Goal: Task Accomplishment & Management: Complete application form

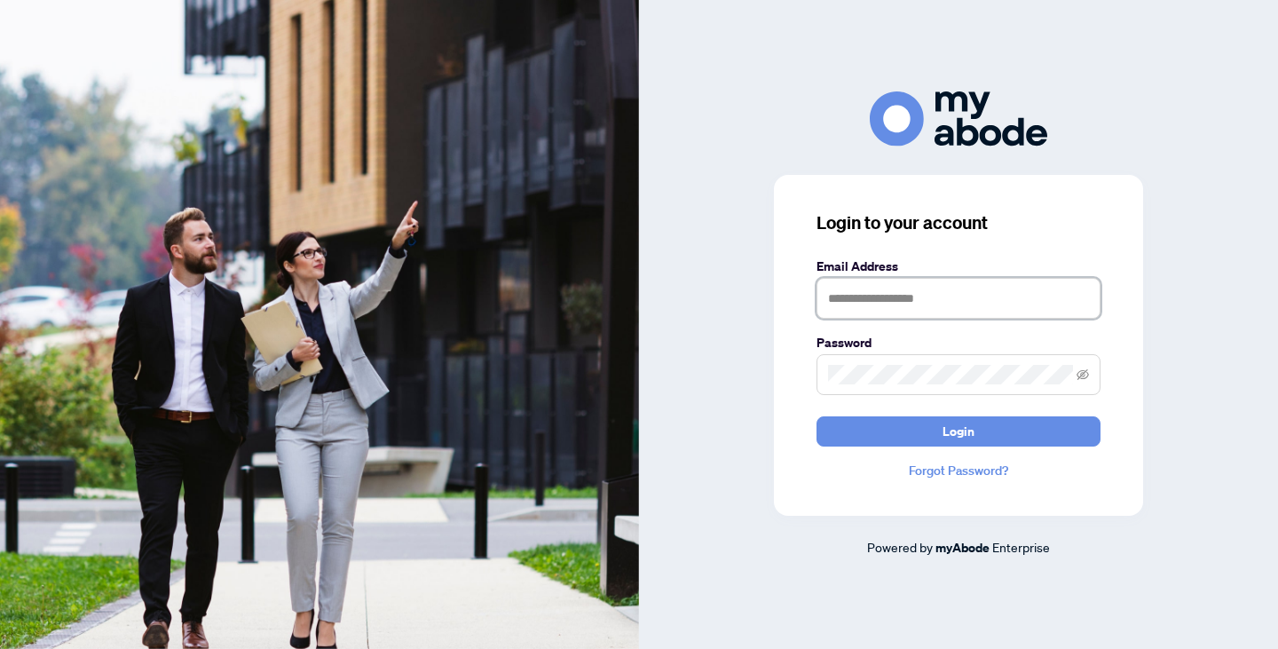
click at [936, 291] on input "text" at bounding box center [959, 298] width 284 height 41
type input "**********"
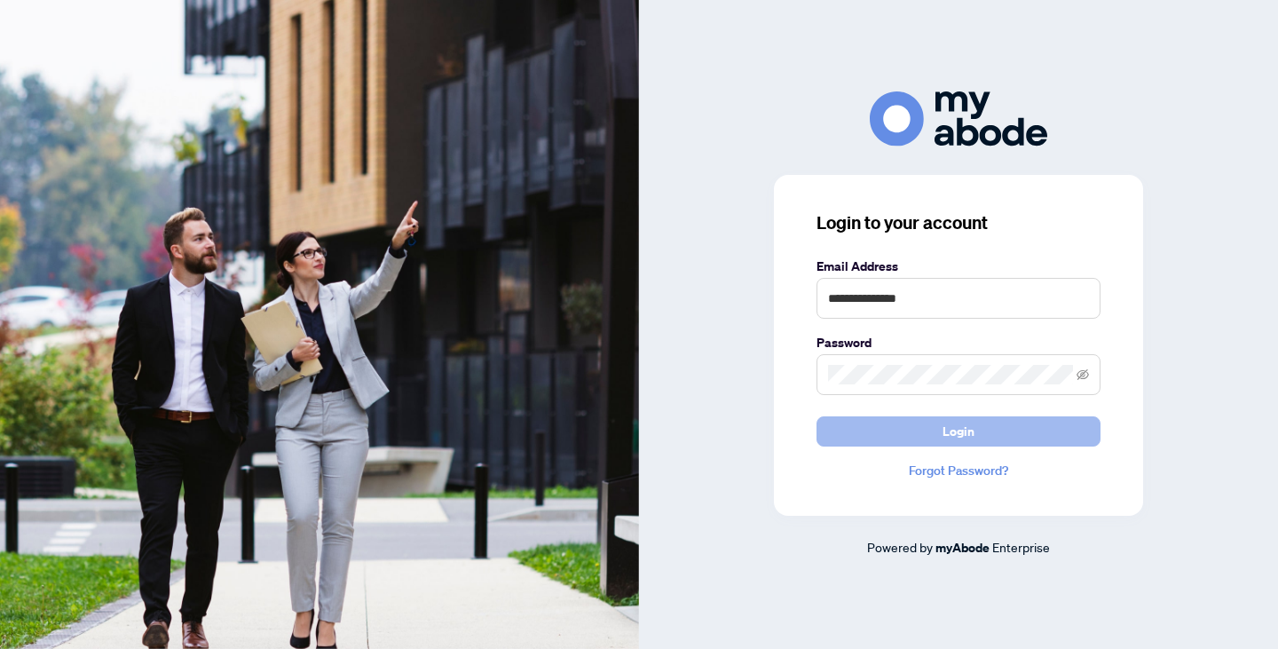
click at [965, 425] on span "Login" at bounding box center [959, 431] width 32 height 28
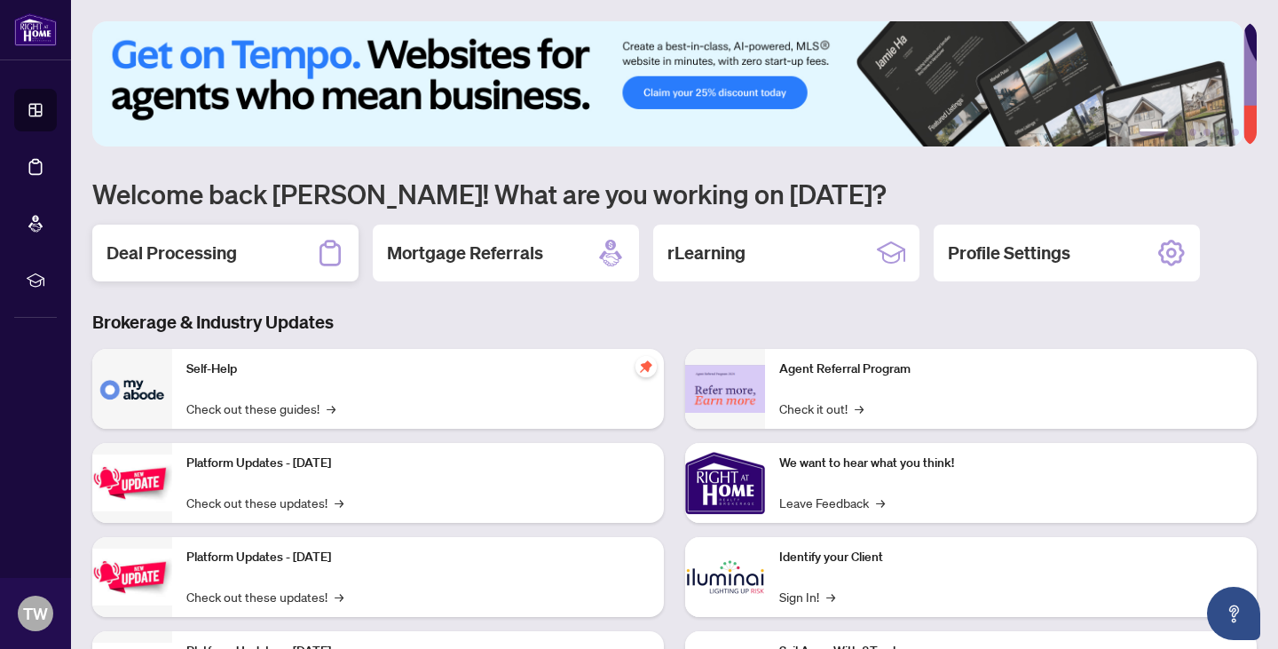
click at [224, 249] on h2 "Deal Processing" at bounding box center [172, 253] width 130 height 25
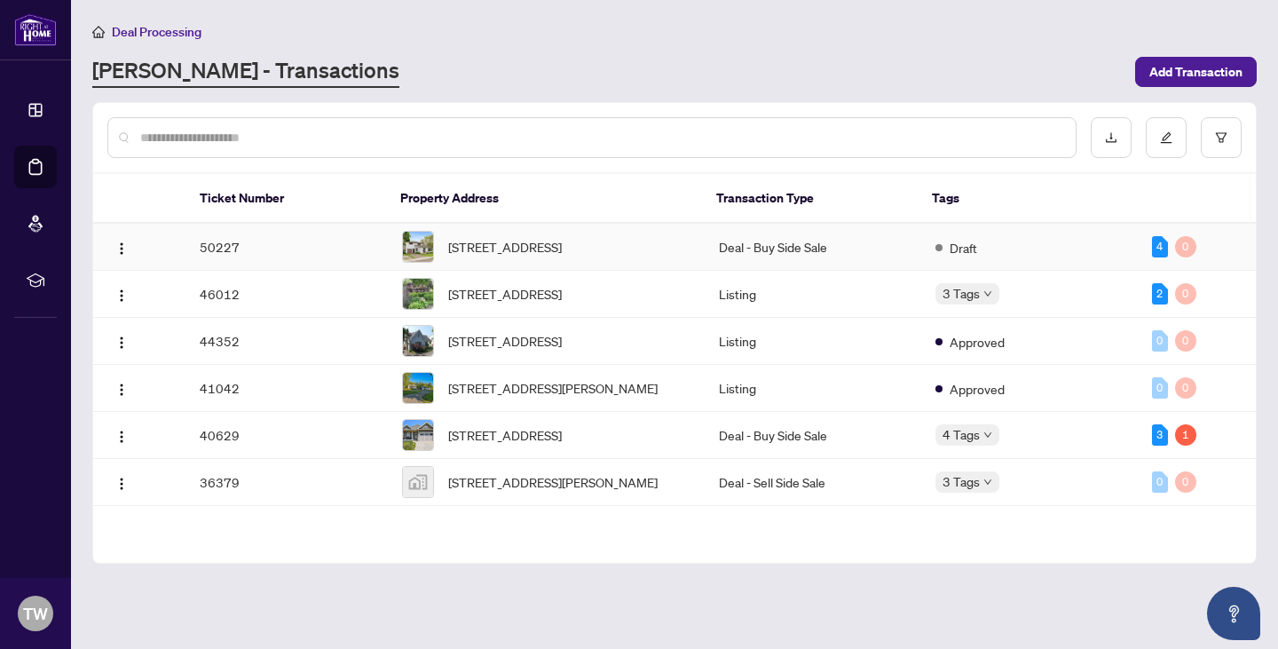
click at [261, 247] on td "50227" at bounding box center [287, 247] width 202 height 47
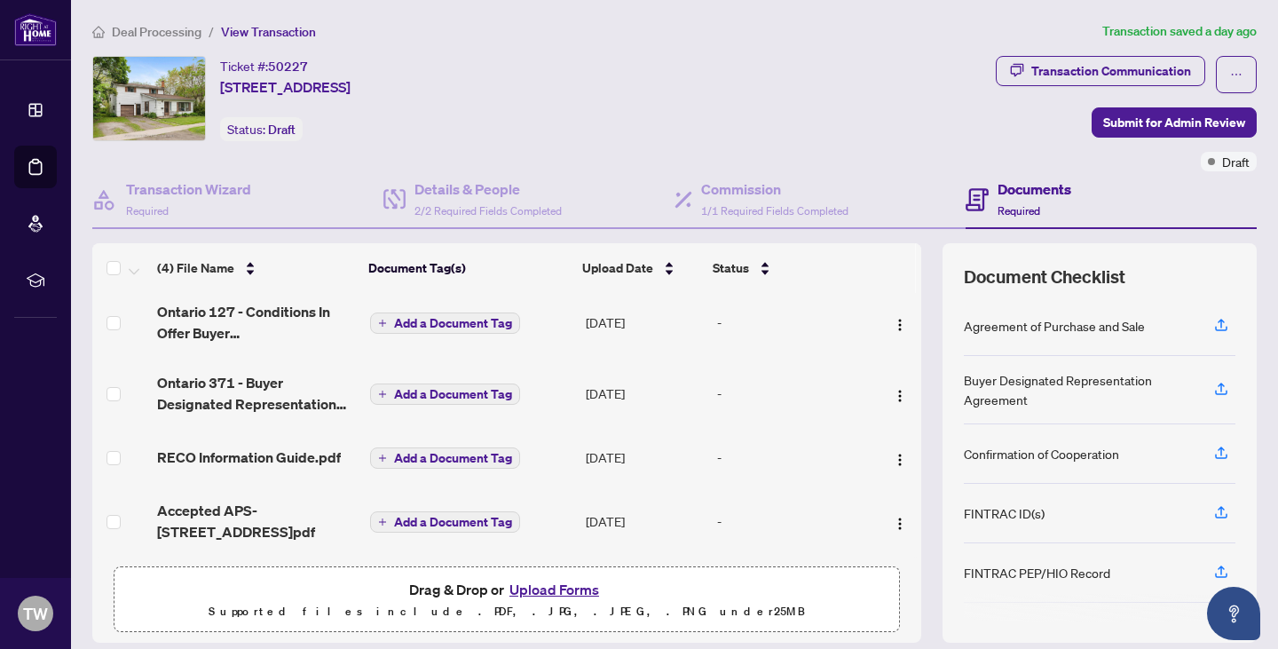
scroll to position [12, 0]
click at [551, 585] on button "Upload Forms" at bounding box center [554, 589] width 100 height 23
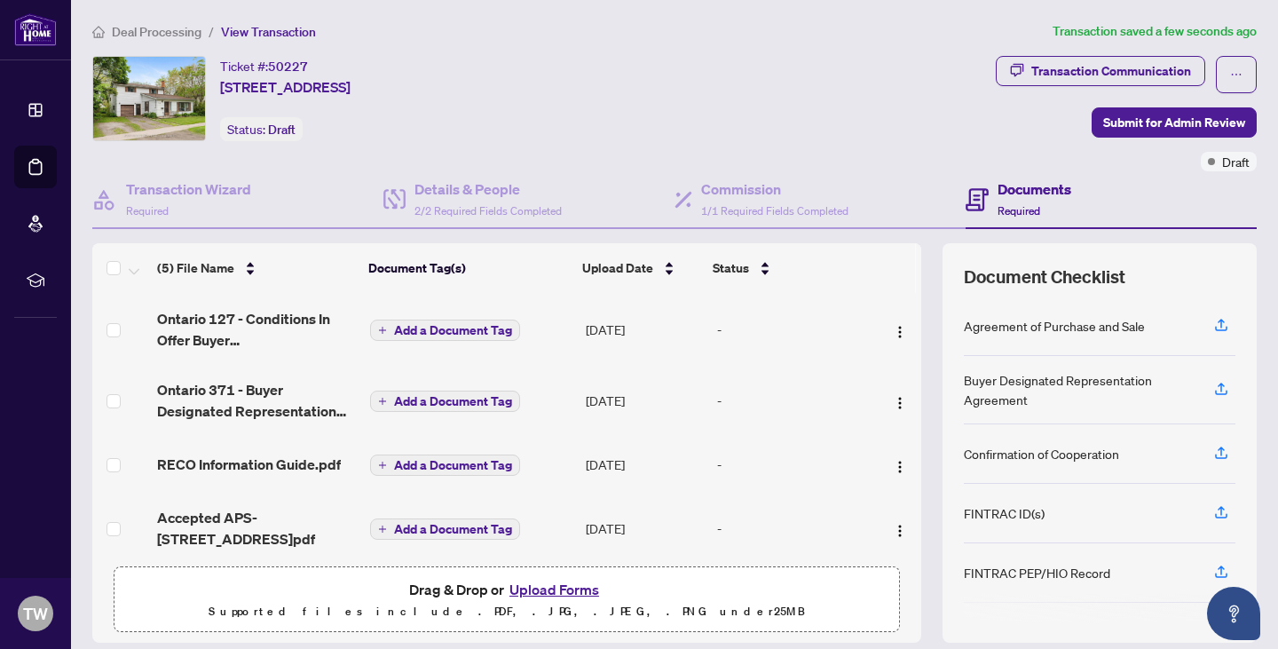
scroll to position [68, 0]
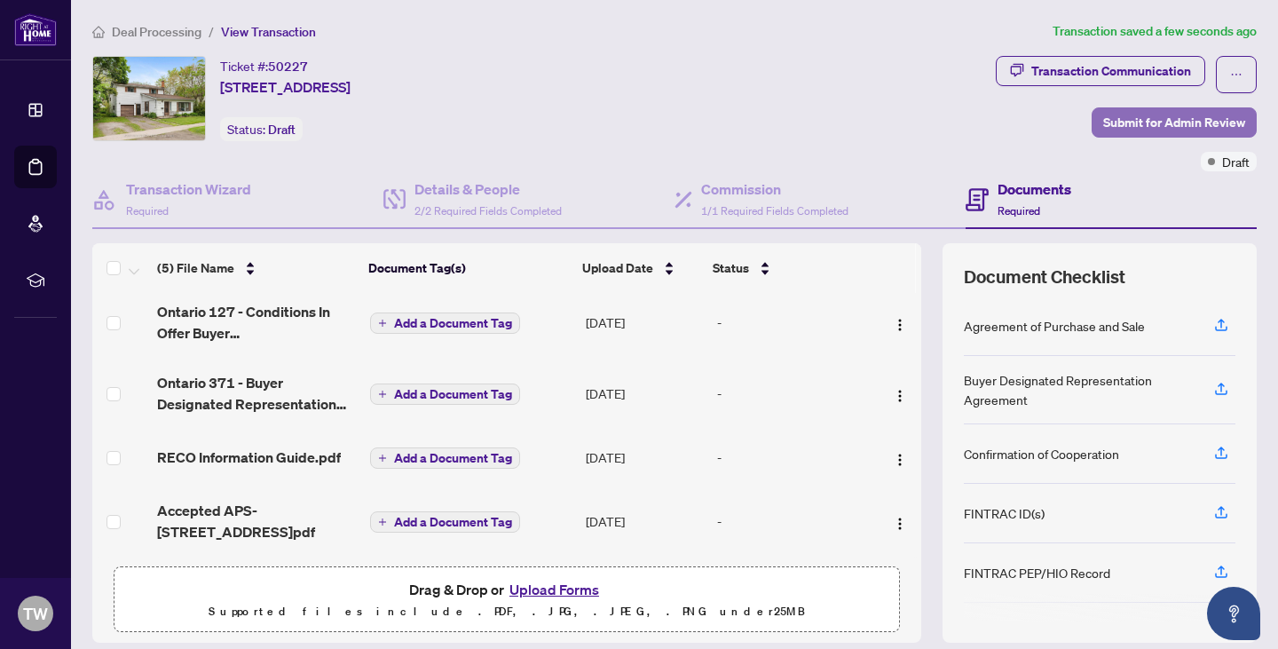
click at [1159, 114] on span "Submit for Admin Review" at bounding box center [1174, 122] width 142 height 28
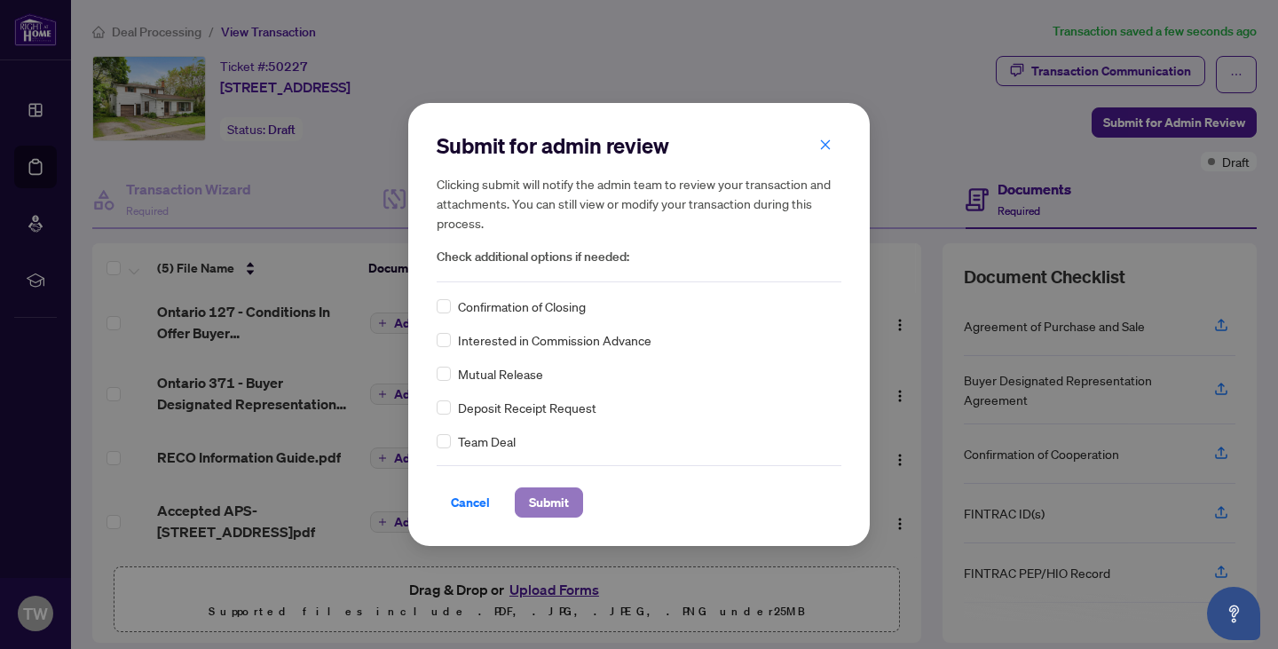
click at [541, 501] on span "Submit" at bounding box center [549, 502] width 40 height 28
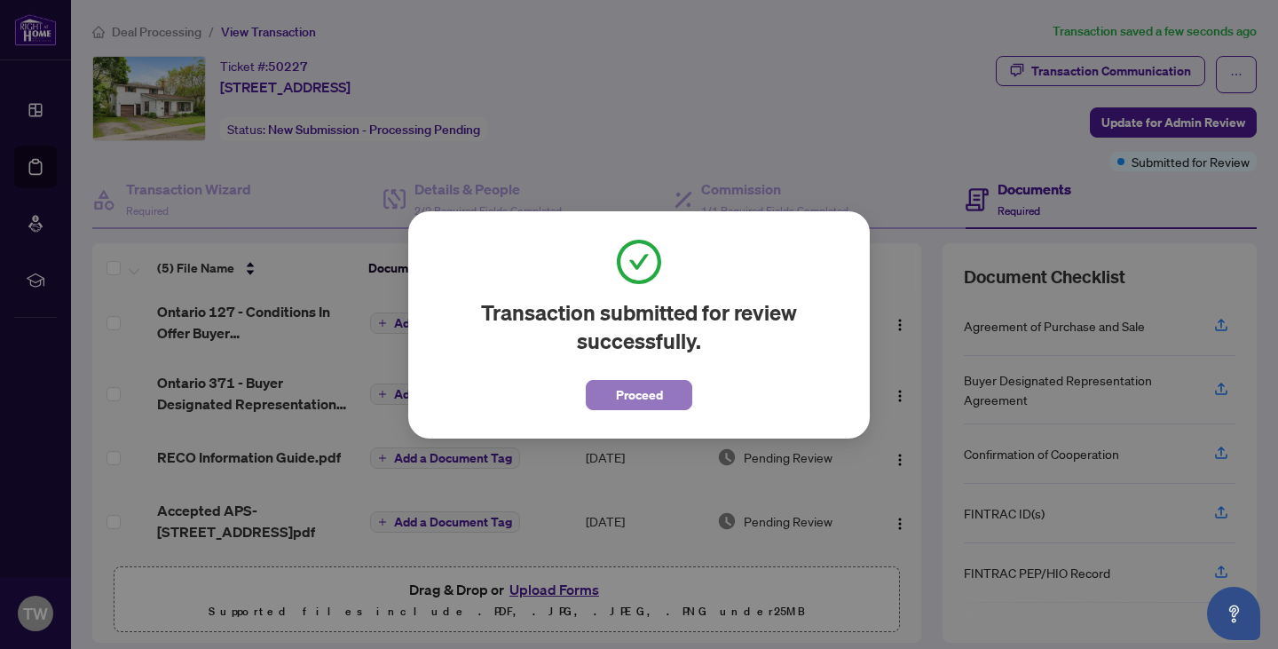
click at [636, 386] on span "Proceed" at bounding box center [639, 395] width 47 height 28
